Goal: Obtain resource: Obtain resource

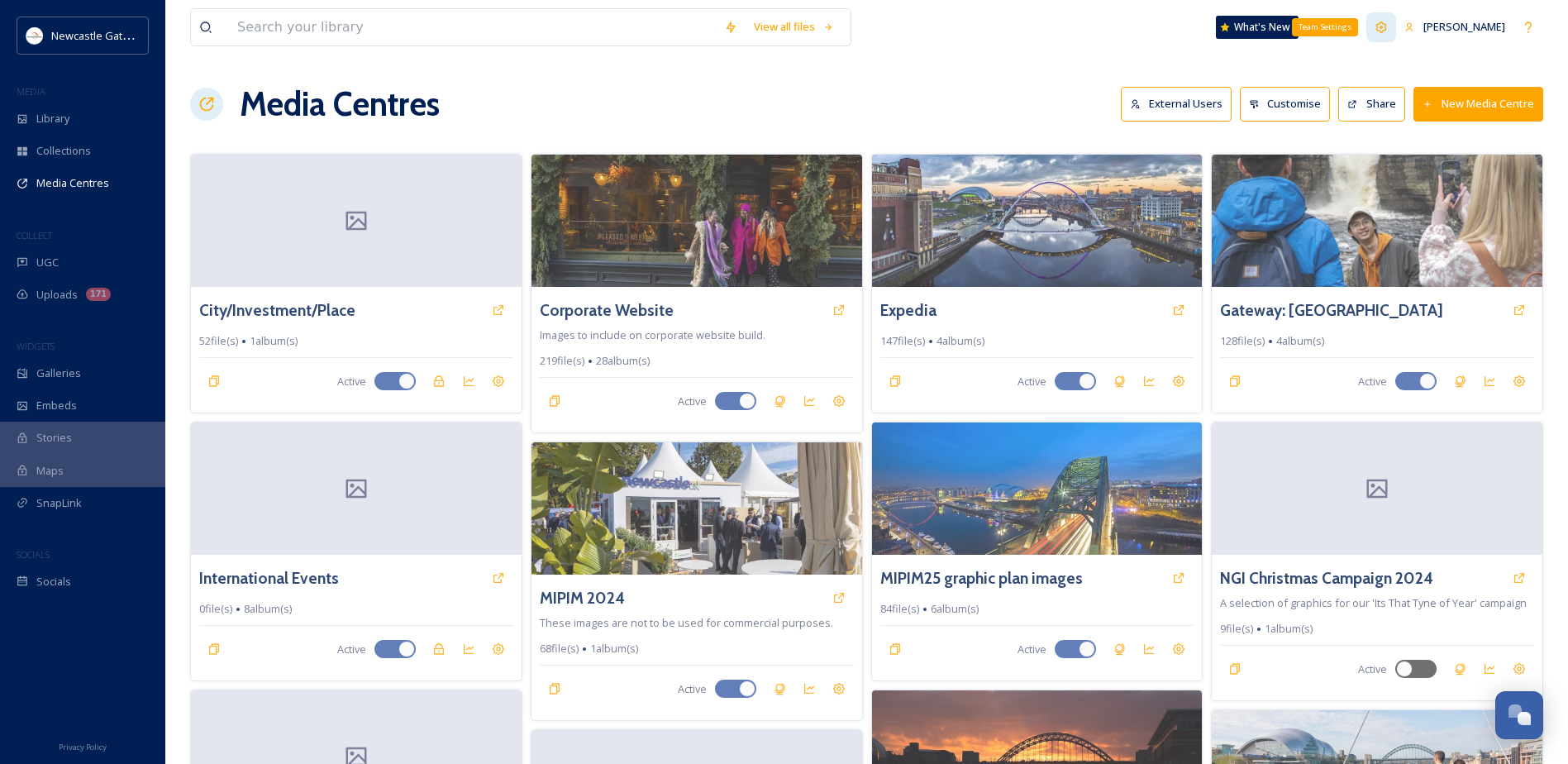
click at [1384, 25] on icon at bounding box center [1382, 28] width 13 height 13
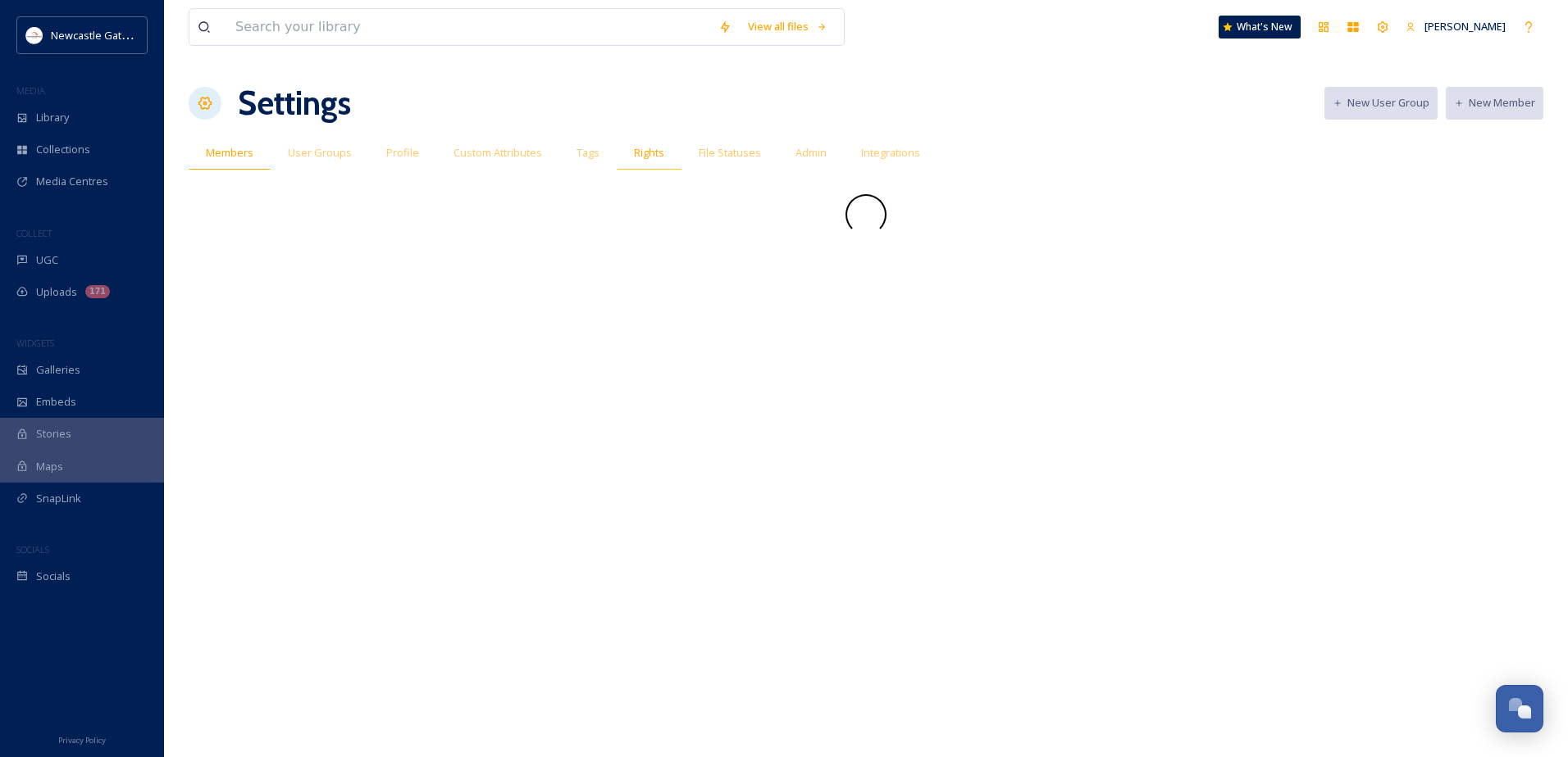
click at [637, 152] on span "Rights" at bounding box center [649, 152] width 31 height 16
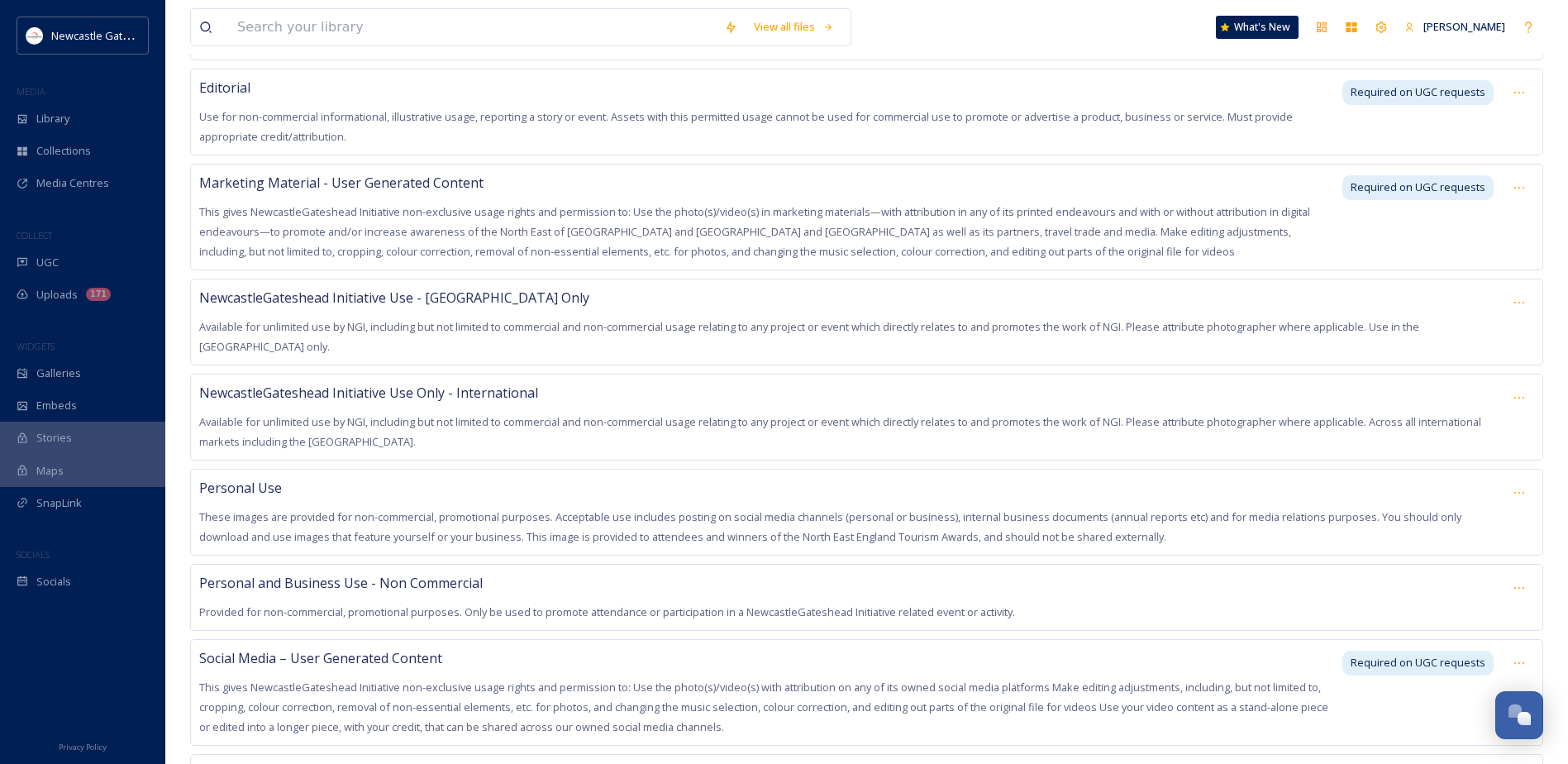
scroll to position [438, 0]
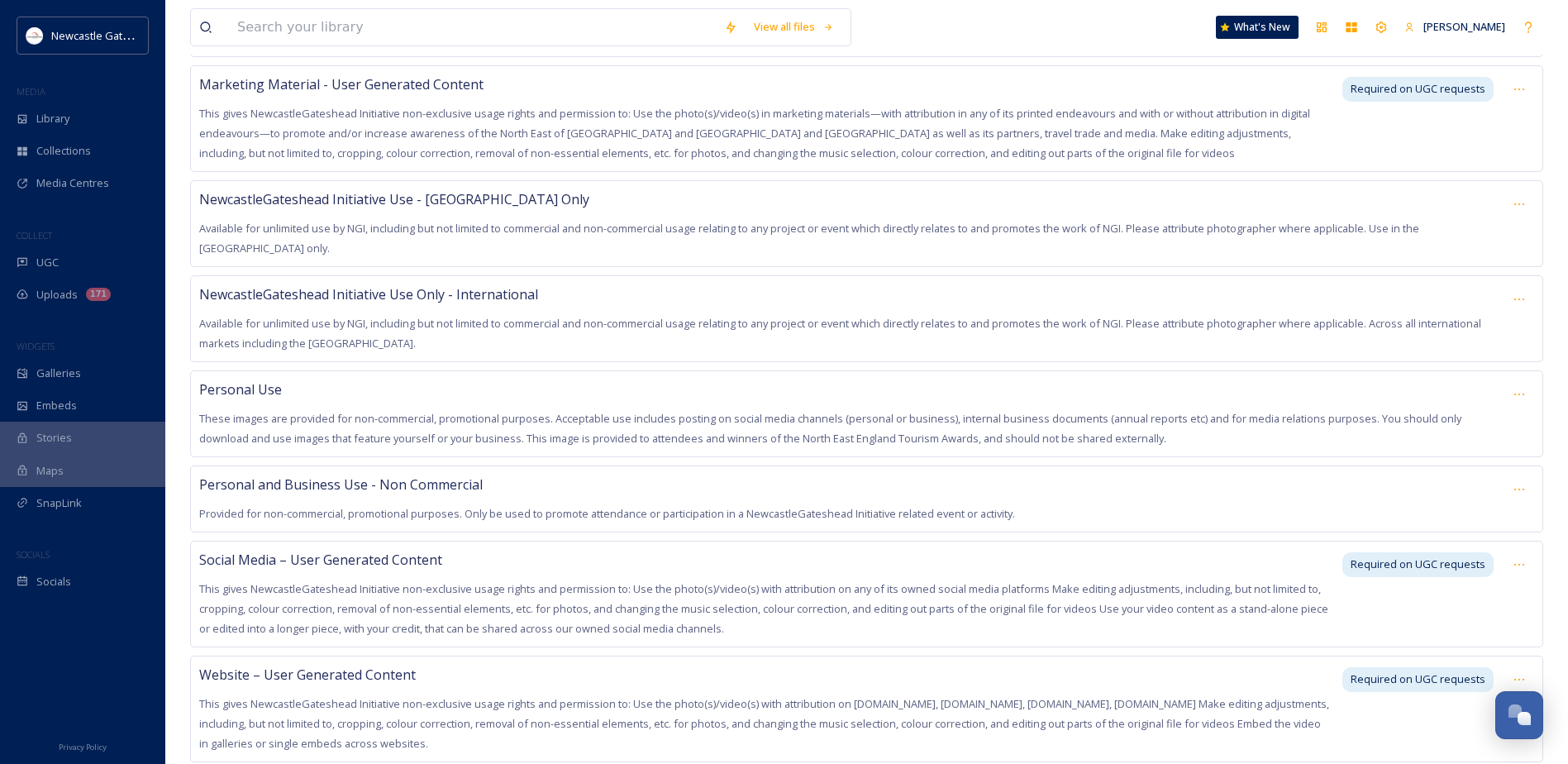
drag, startPoint x: 200, startPoint y: 514, endPoint x: 730, endPoint y: 701, distance: 562.0
click at [730, 701] on div "All Available Uses Available for unlimited use by third parties to promote or a…" at bounding box center [867, 282] width 1353 height 963
copy div "Loremi Dolor – Sita Consectet Adipisc Elit seddo EiusmodteMporincid Utlaboreet …"
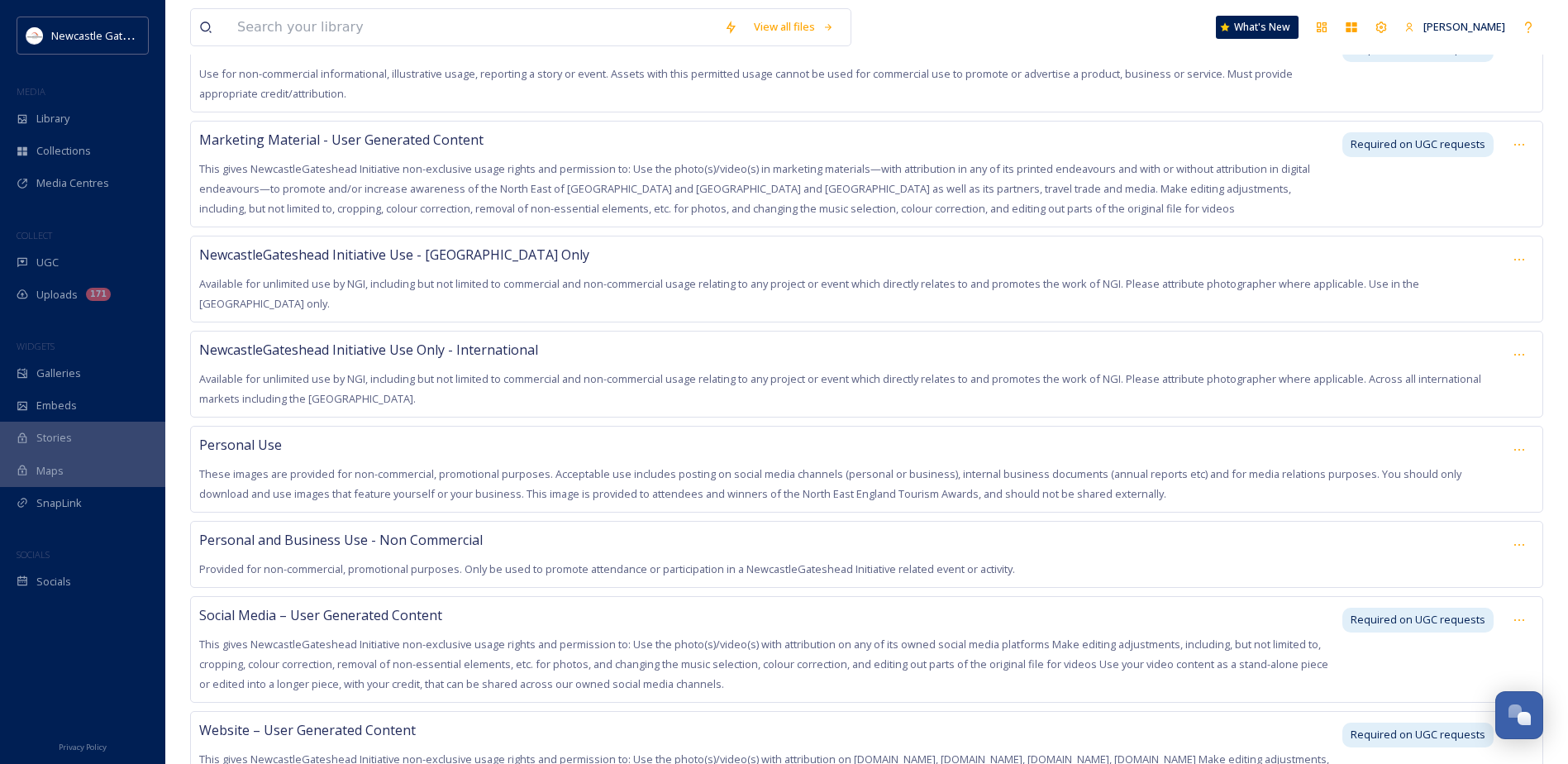
scroll to position [355, 0]
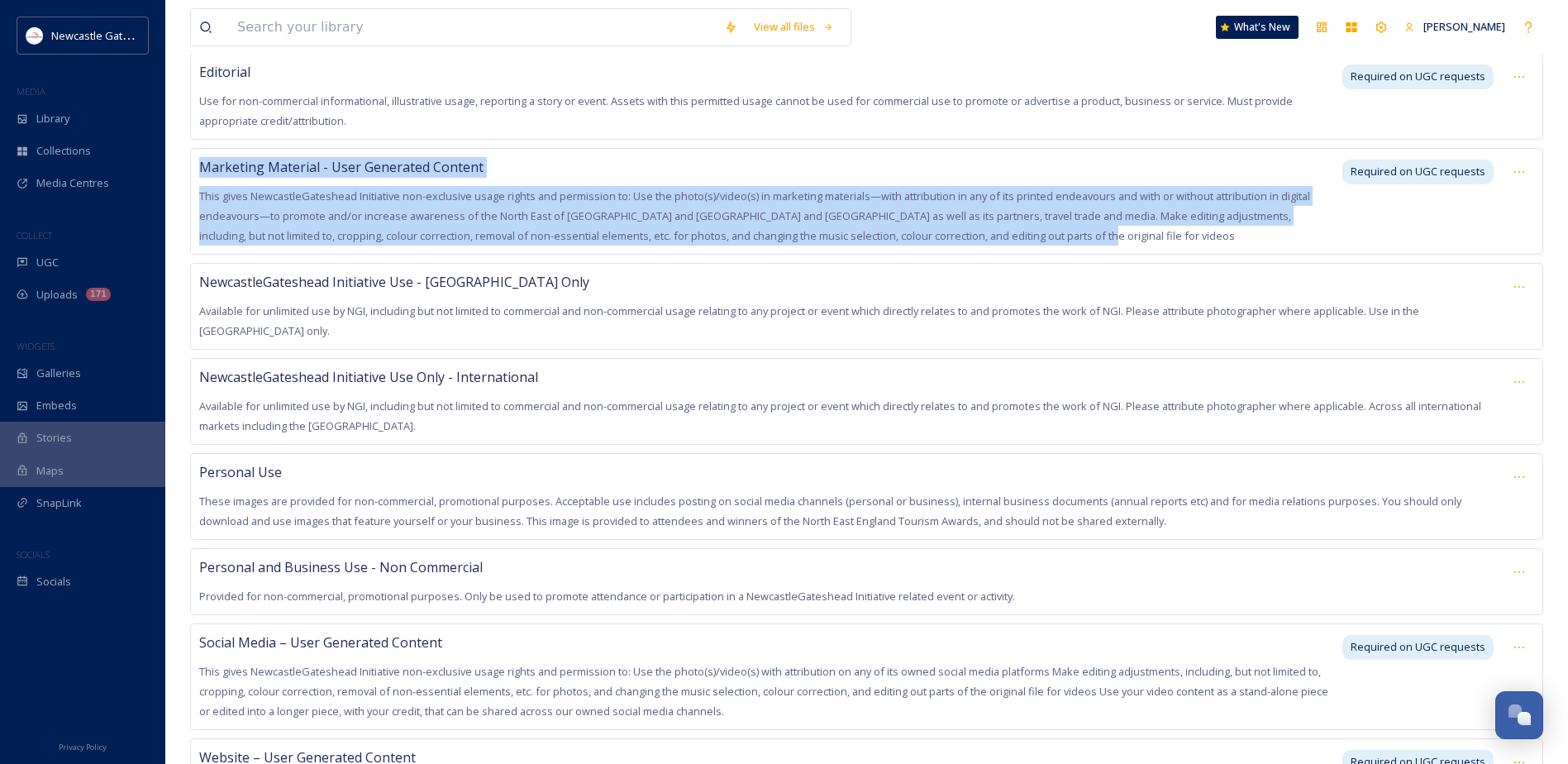
drag, startPoint x: 199, startPoint y: 145, endPoint x: 1083, endPoint y: 214, distance: 886.7
click at [1083, 214] on div "Marketing Material - User Generated Content This gives NewcastleGateshead Initi…" at bounding box center [765, 201] width 1133 height 89
copy div "Marketing Material - User Generated Content This gives NewcastleGateshead Initi…"
click at [218, 158] on span "Marketing Material - User Generated Content" at bounding box center [341, 167] width 284 height 18
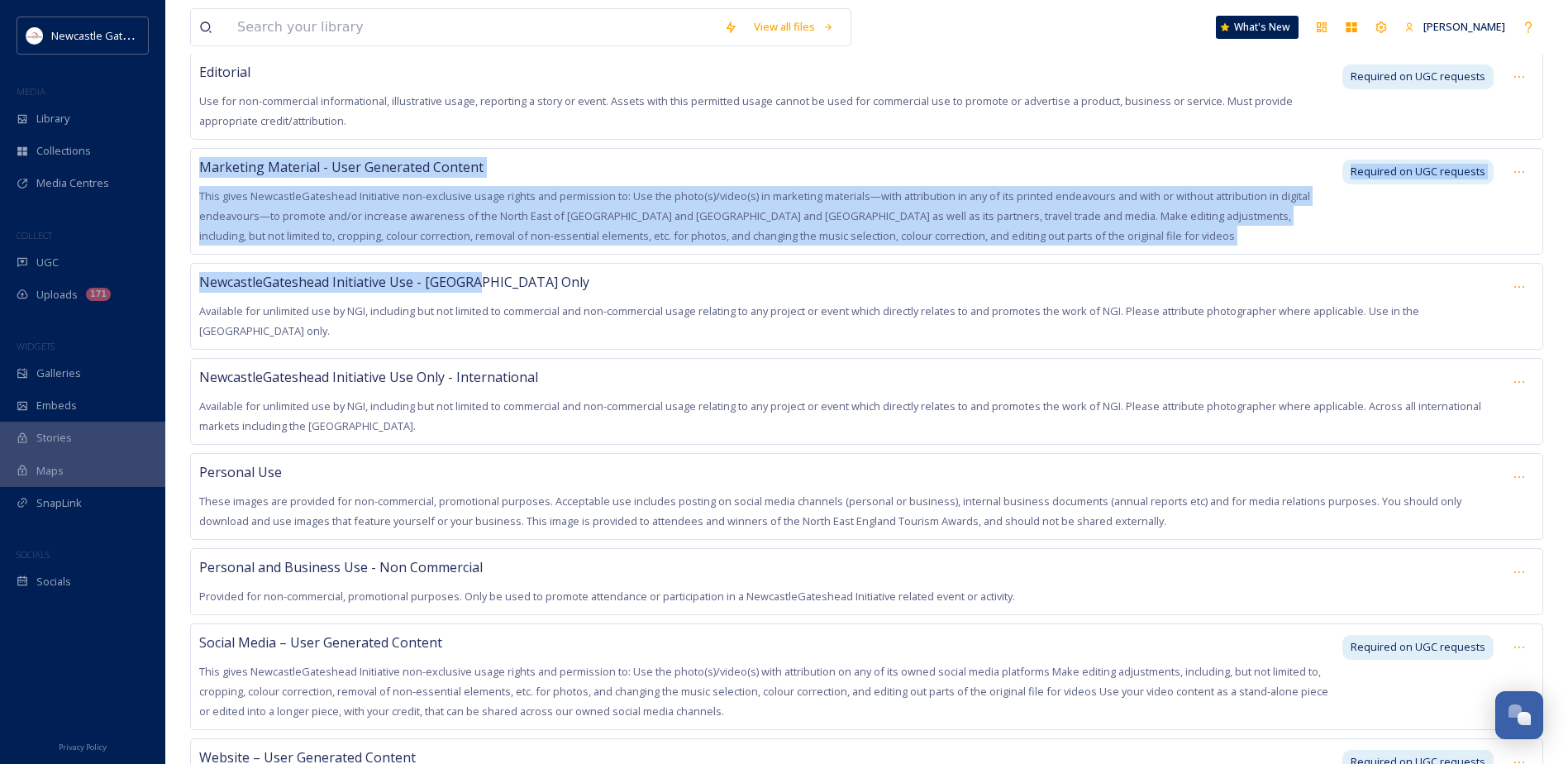
drag, startPoint x: 197, startPoint y: 145, endPoint x: 1433, endPoint y: 250, distance: 1240.5
click at [1433, 250] on div "All Available Uses Available for unlimited use by third parties to promote or a…" at bounding box center [867, 364] width 1353 height 963
copy div "Marketing Material - User Generated Content This gives NewcastleGateshead Initi…"
